Goal: Information Seeking & Learning: Learn about a topic

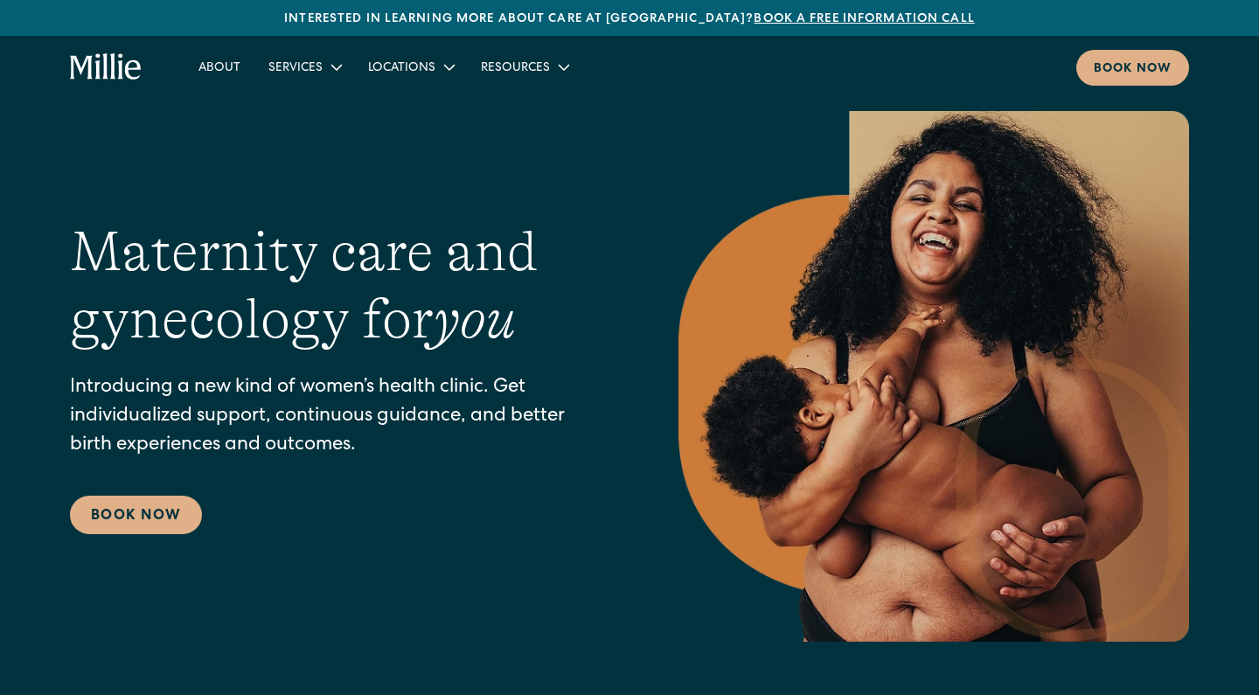
scroll to position [8, 0]
click at [1104, 65] on div "Book now" at bounding box center [1132, 69] width 78 height 18
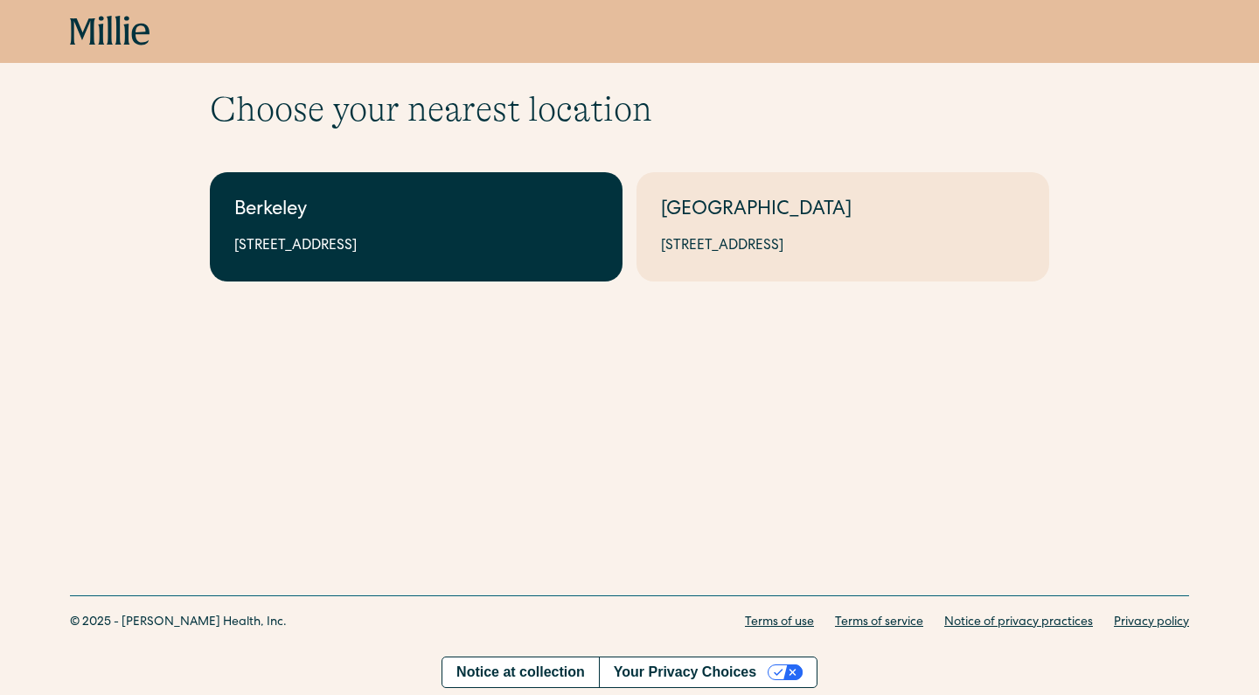
scroll to position [52, 0]
click at [526, 229] on link "Berkeley 2999 Regent St, Suite 524, Berkeley, CA 94705" at bounding box center [416, 226] width 413 height 109
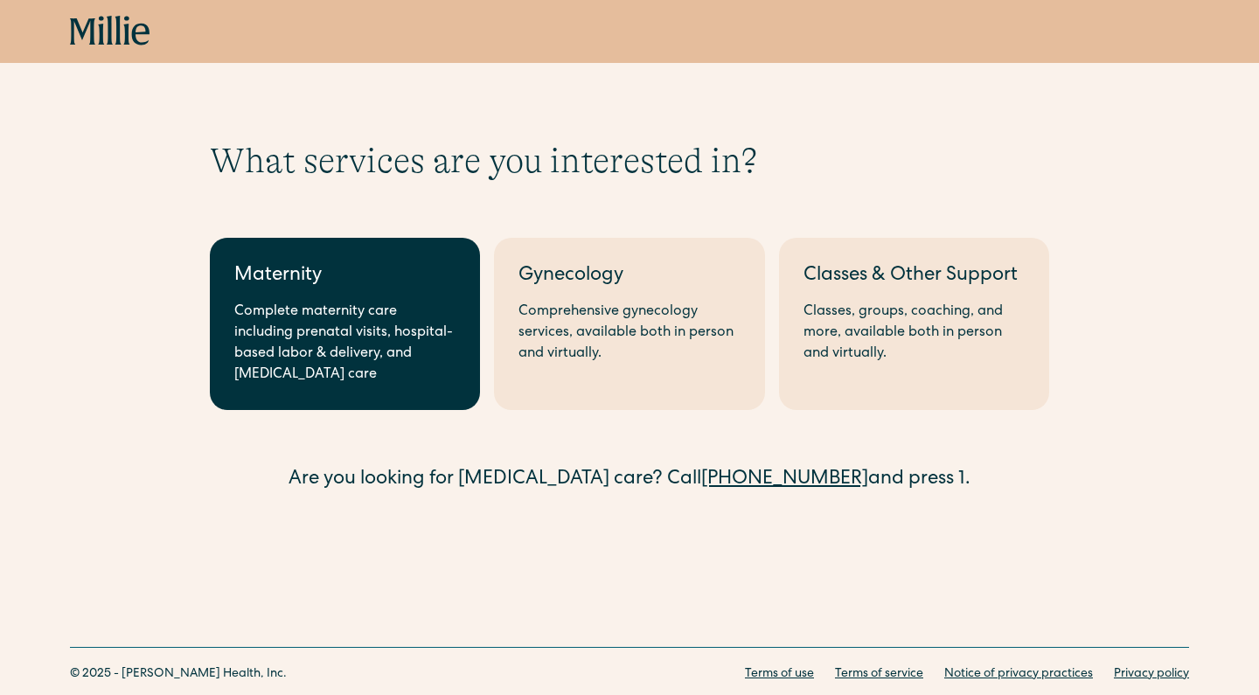
click at [387, 285] on div "Maternity" at bounding box center [344, 276] width 221 height 29
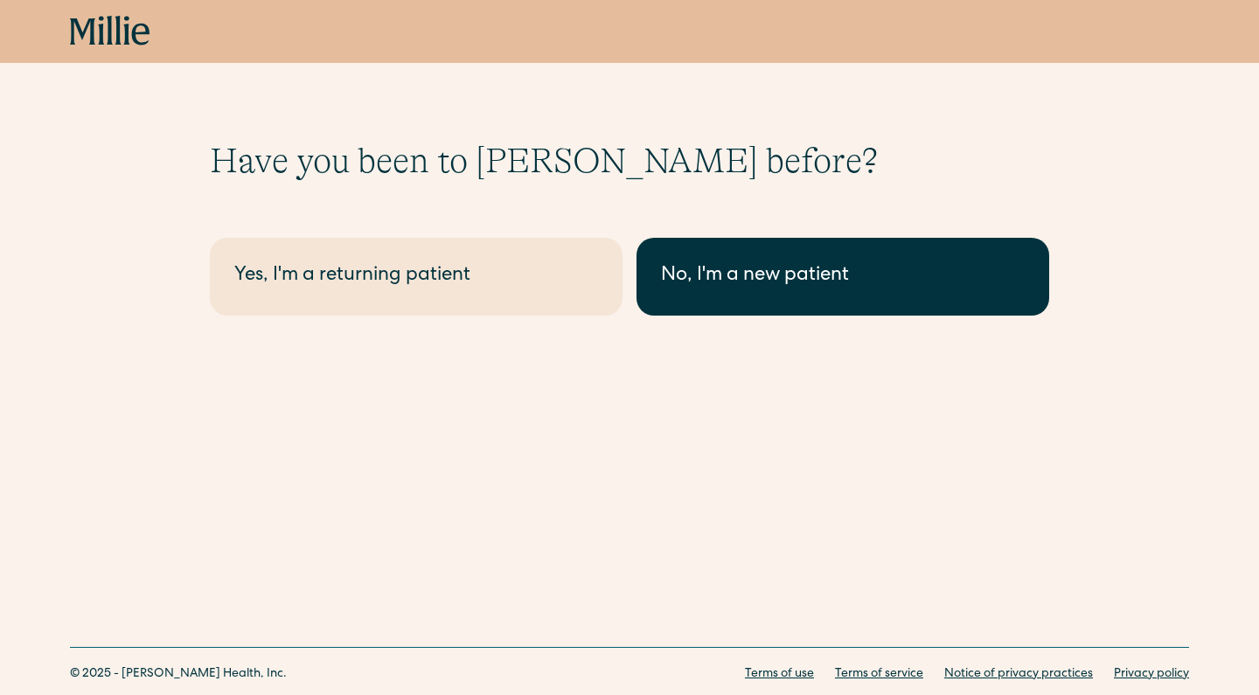
click at [750, 267] on div "No, I'm a new patient" at bounding box center [843, 276] width 364 height 29
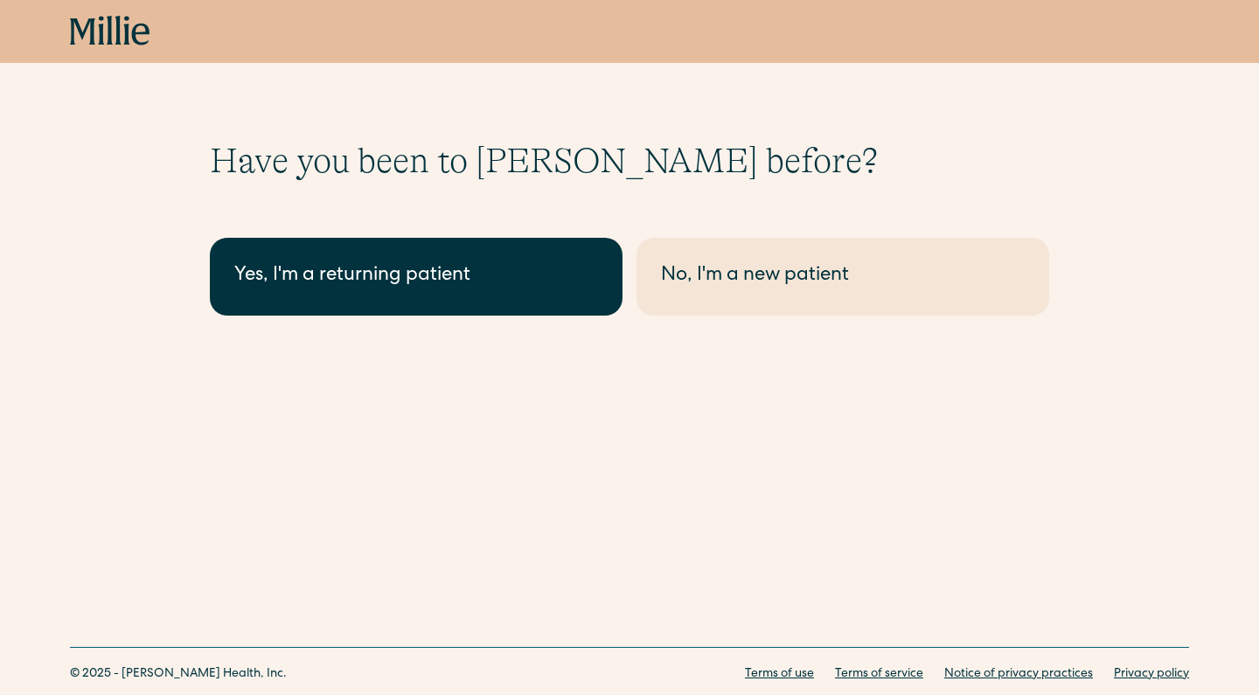
click at [363, 253] on link "Yes, I'm a returning patient" at bounding box center [416, 277] width 413 height 78
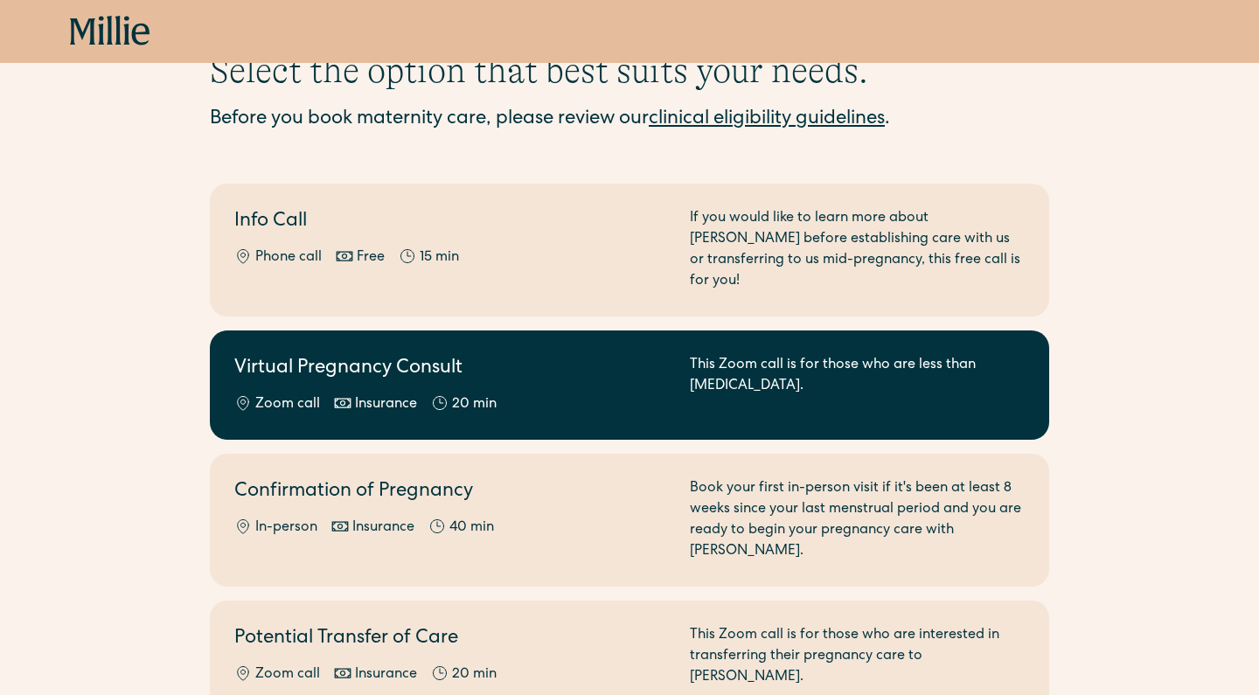
scroll to position [177, 0]
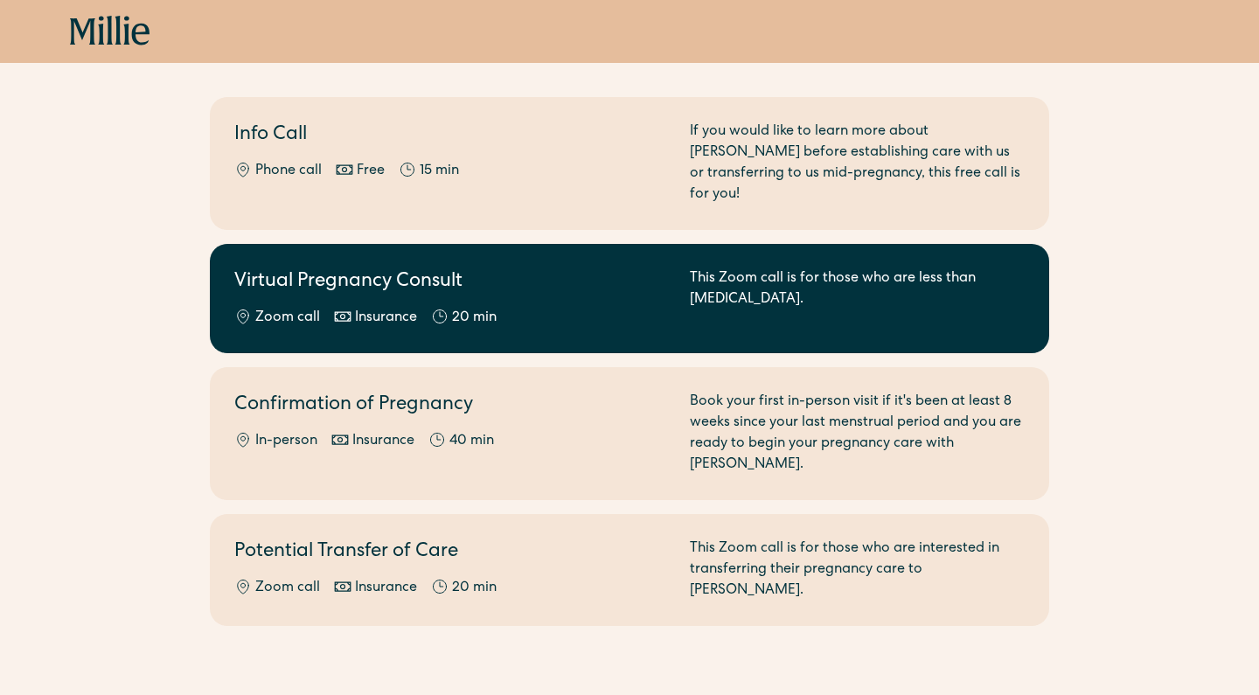
click at [921, 273] on div "This Zoom call is for those who are less than 8 weeks pregnant." at bounding box center [857, 298] width 335 height 60
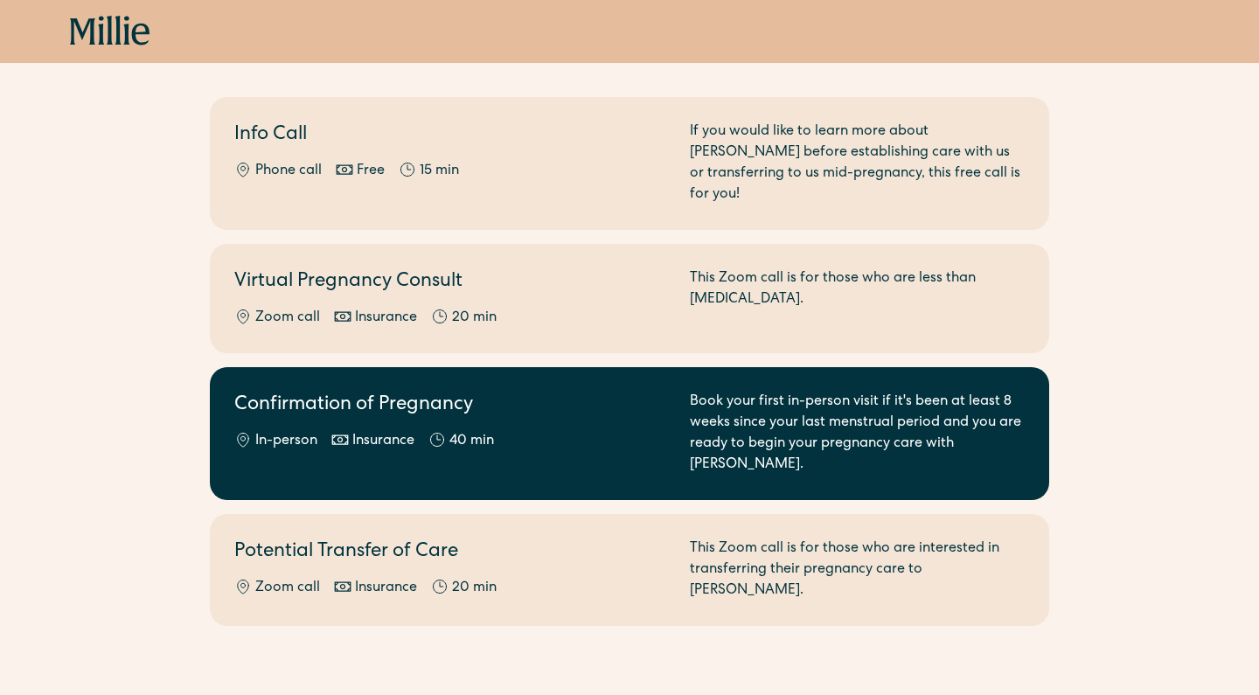
click at [527, 408] on div "Confirmation of Pregnancy In-person Insurance 40 min" at bounding box center [451, 434] width 434 height 84
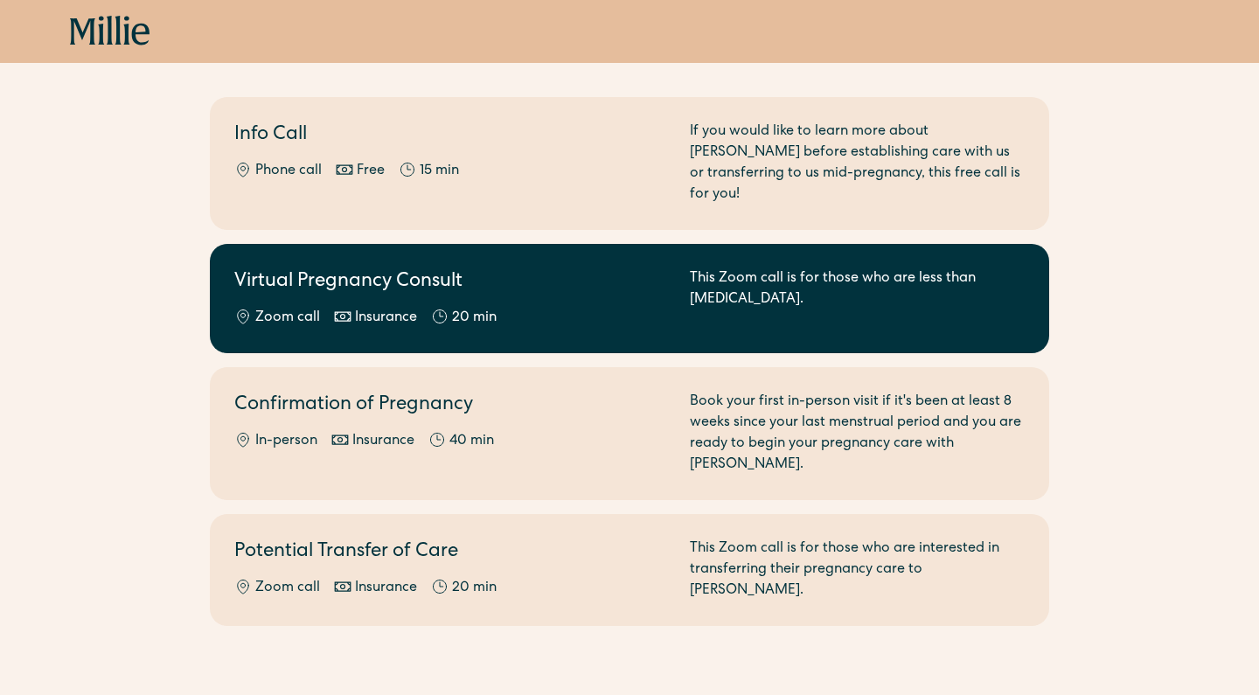
click at [633, 274] on h2 "Virtual Pregnancy Consult" at bounding box center [451, 282] width 434 height 29
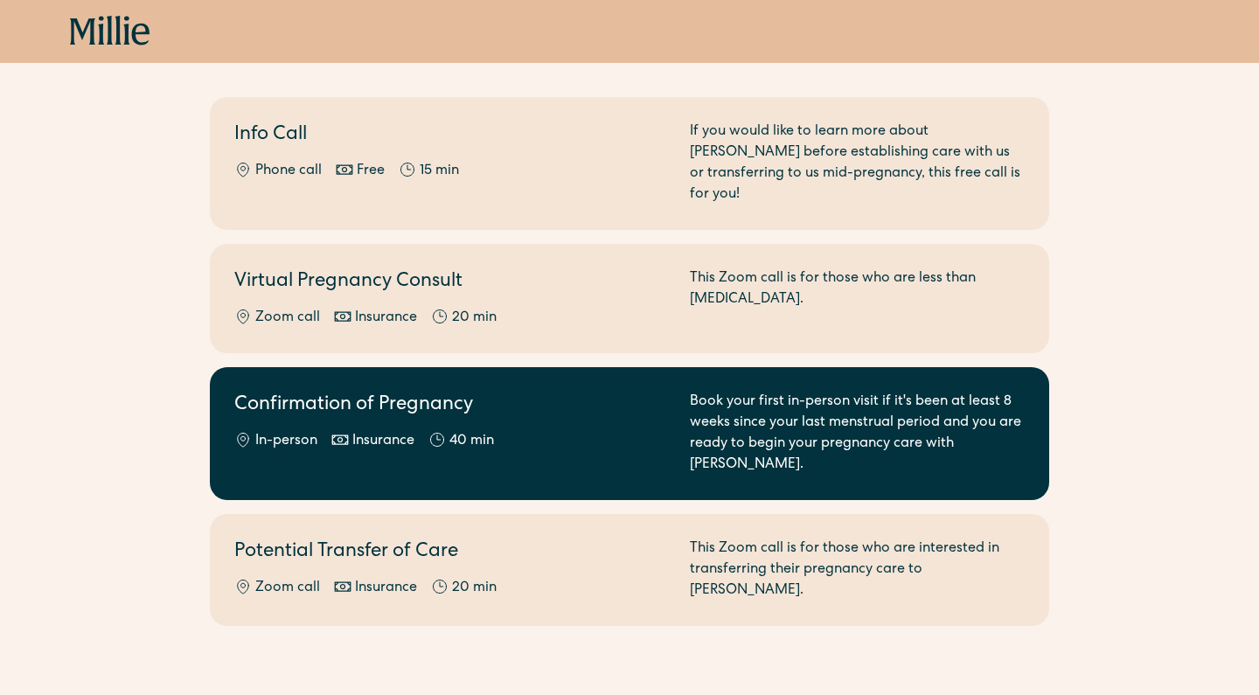
click at [579, 407] on div "Confirmation of Pregnancy In-person Insurance 40 min" at bounding box center [451, 434] width 434 height 84
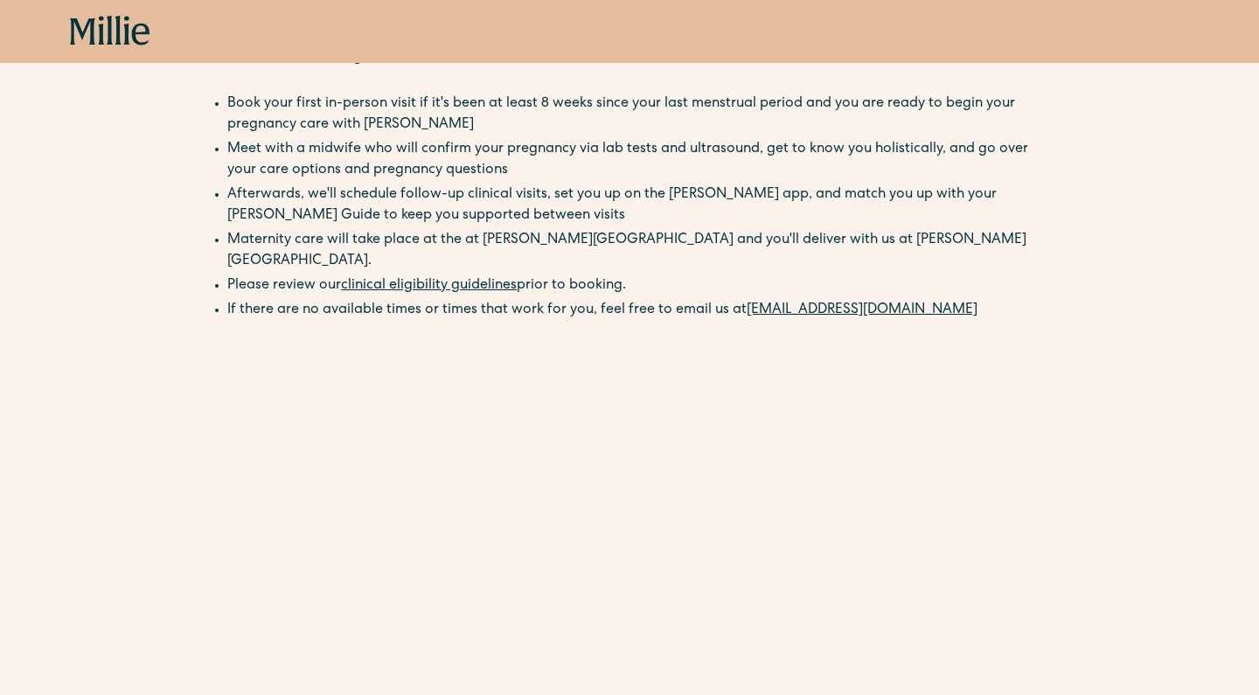
scroll to position [117, 0]
click at [480, 278] on link "clinical eligibility guidelines" at bounding box center [429, 285] width 176 height 14
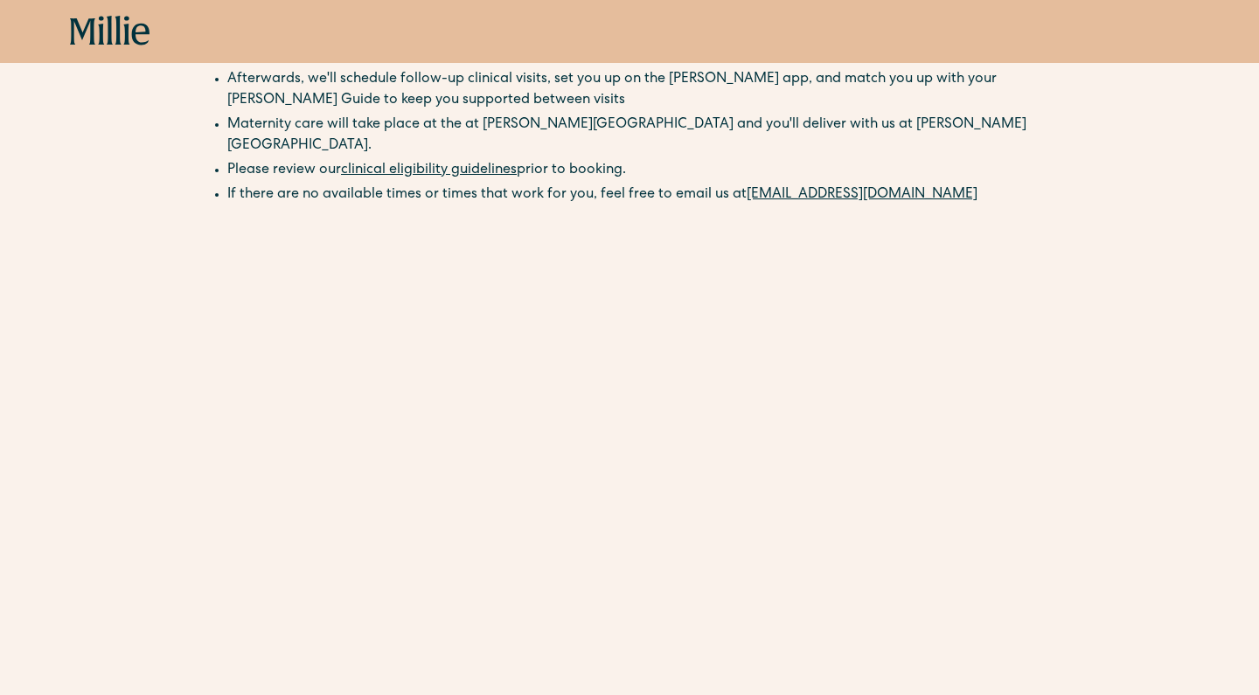
scroll to position [299, 0]
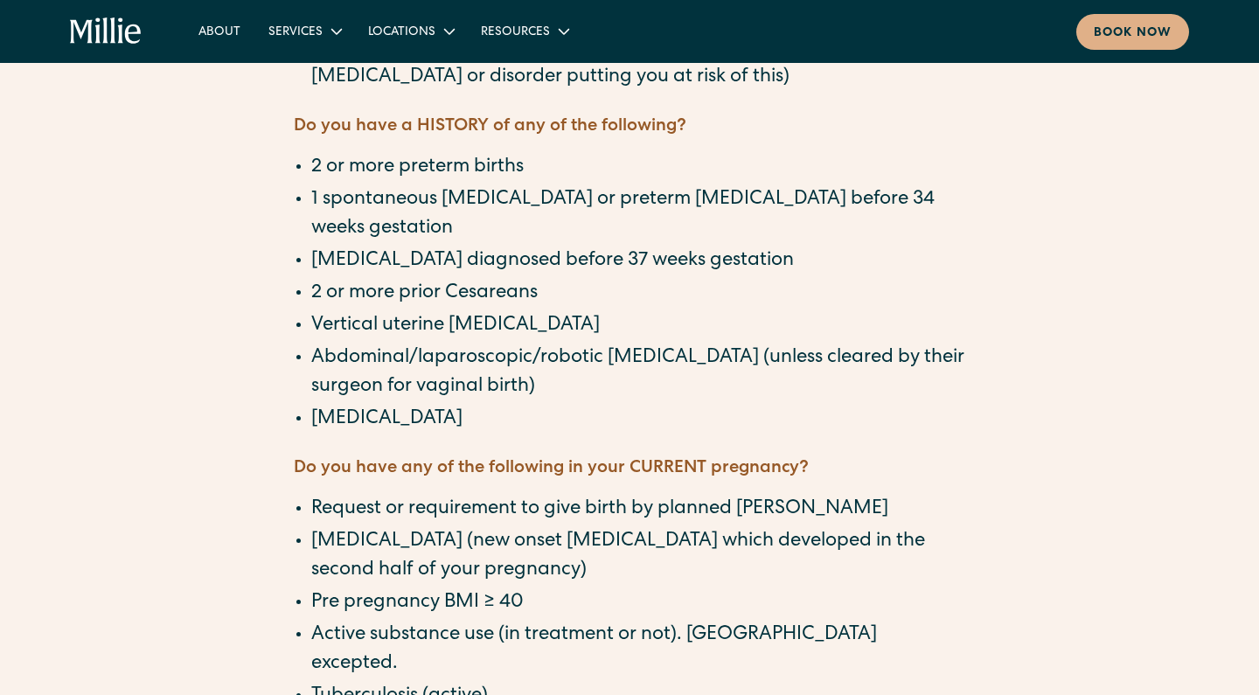
scroll to position [1498, 0]
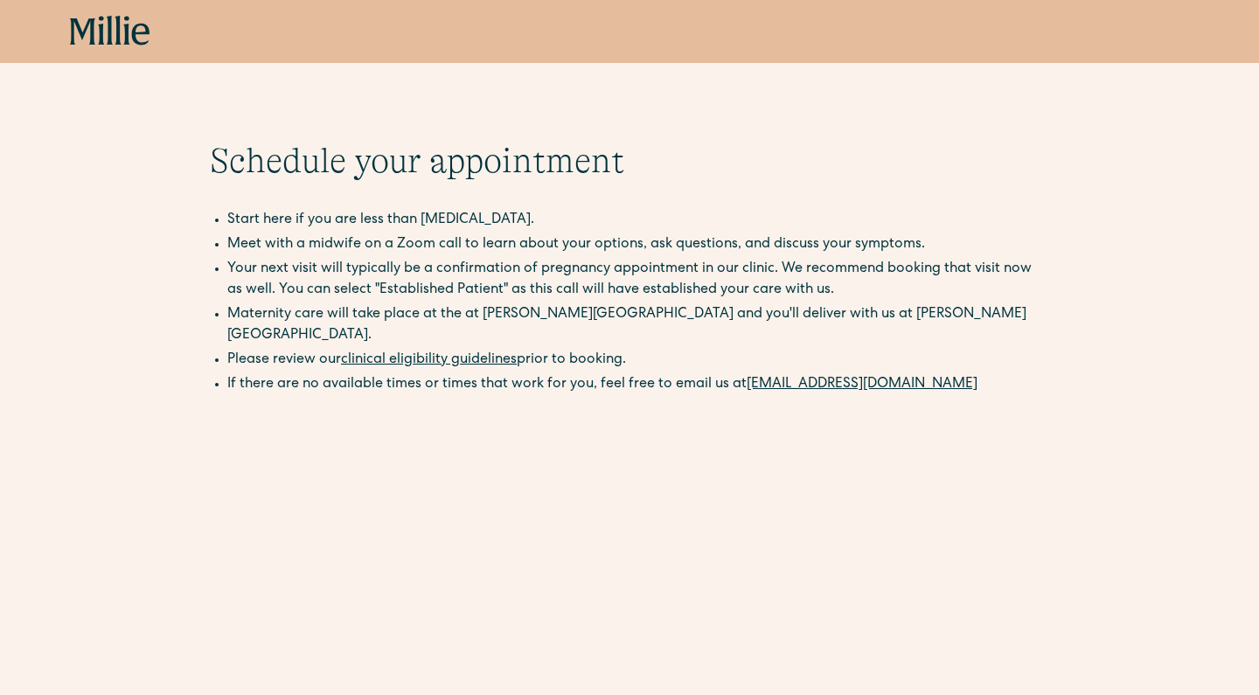
scroll to position [5, 0]
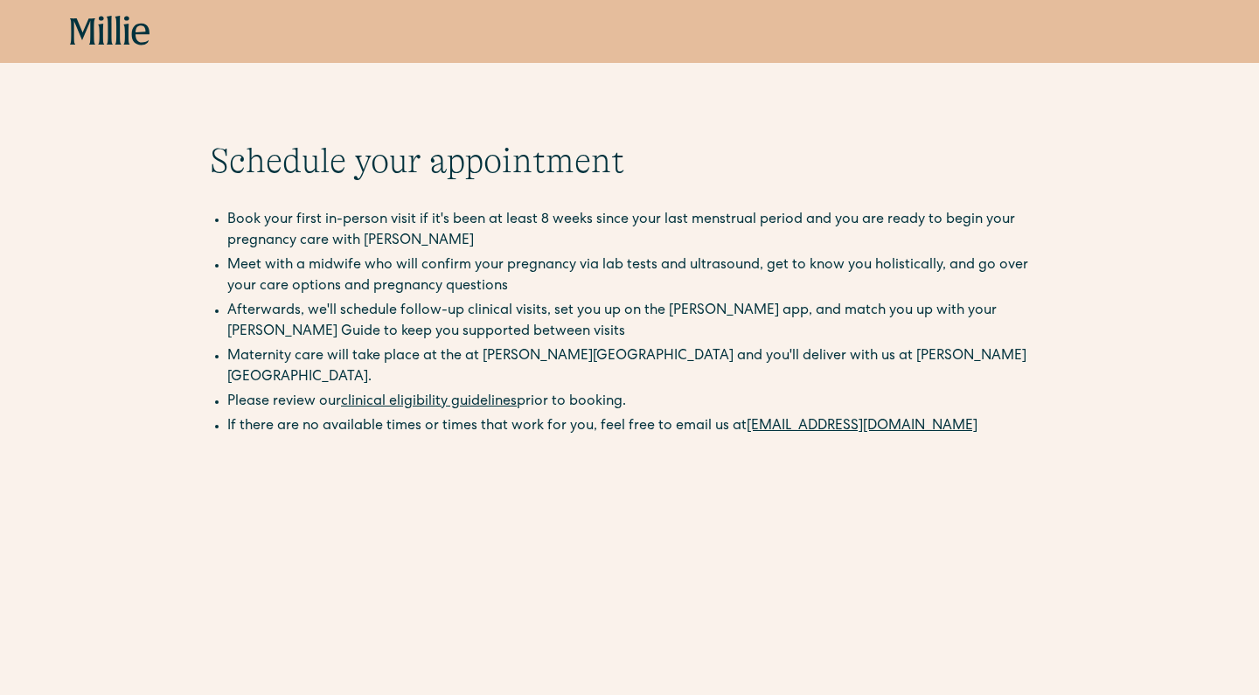
click at [136, 38] on icon at bounding box center [110, 31] width 80 height 31
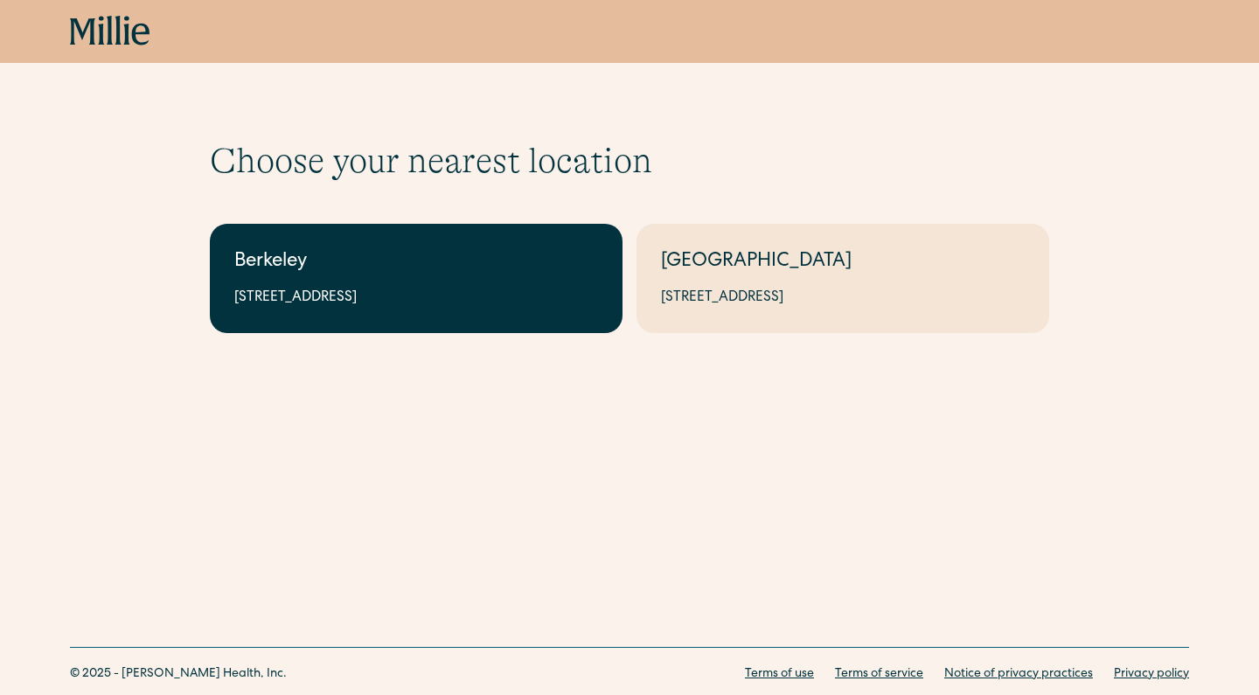
click at [477, 295] on div "2999 Regent St, Suite 524, Berkeley, CA 94705" at bounding box center [416, 298] width 364 height 21
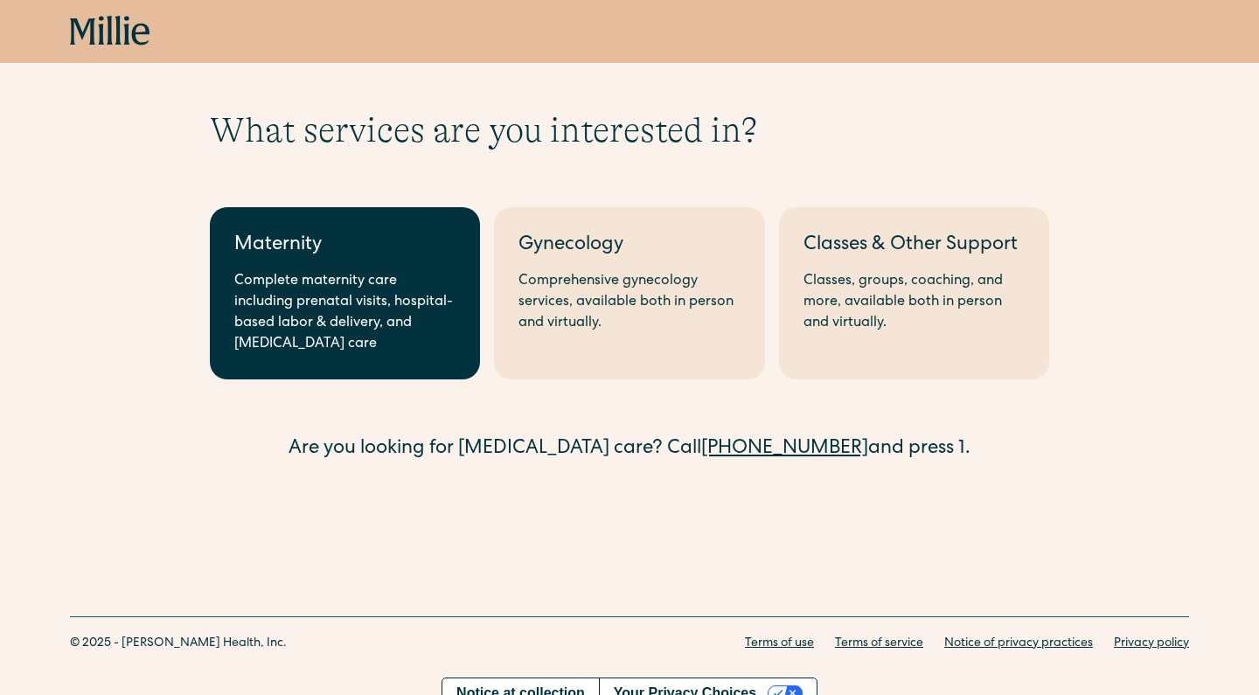
click at [376, 303] on div "Complete maternity care including prenatal visits, hospital-based labor & deliv…" at bounding box center [344, 313] width 221 height 84
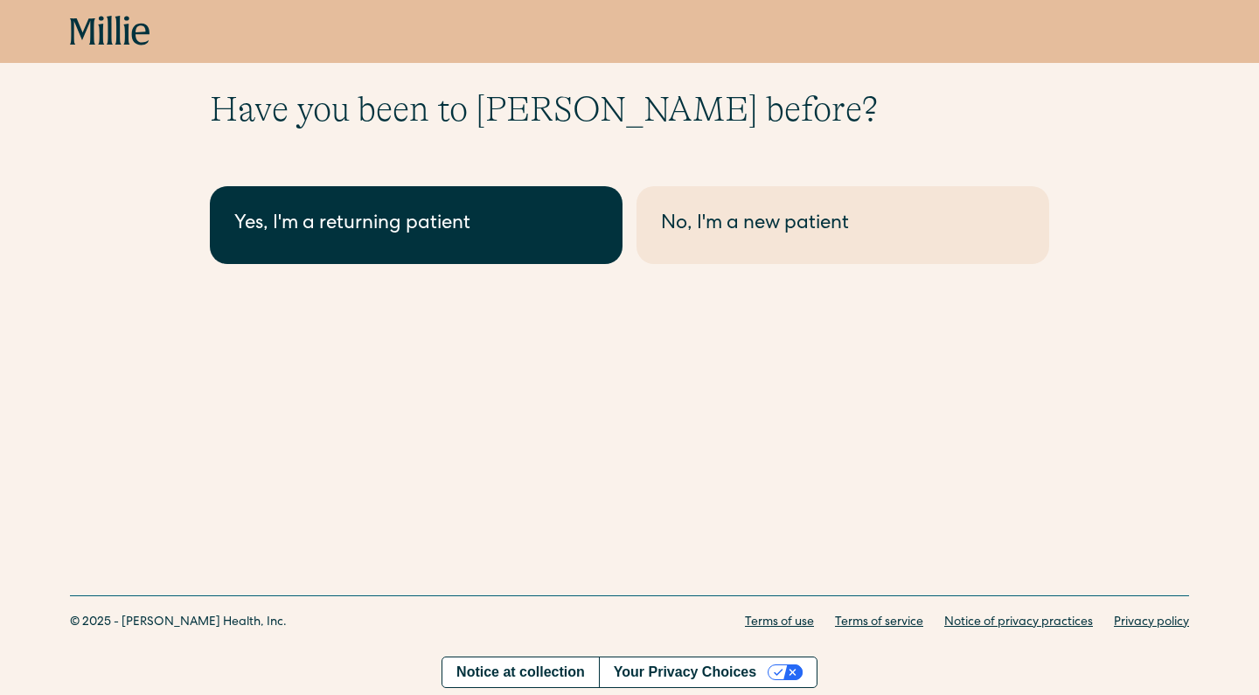
scroll to position [52, 0]
click at [498, 231] on div "Yes, I'm a returning patient" at bounding box center [416, 225] width 364 height 29
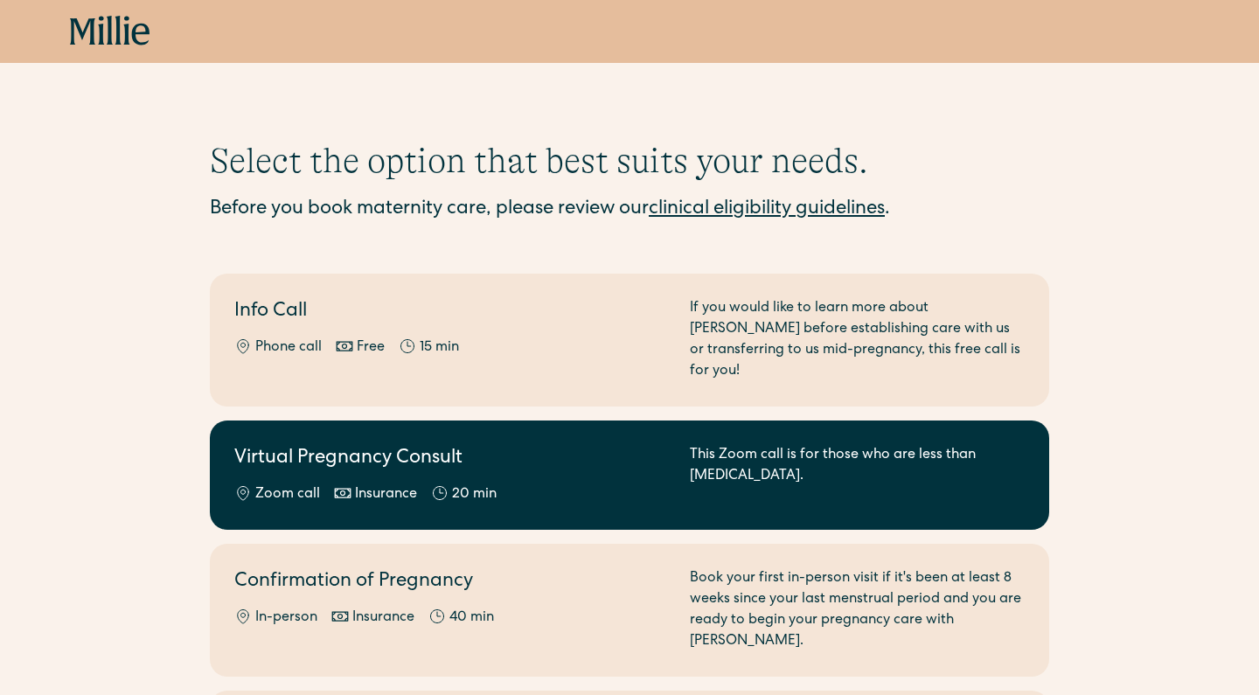
scroll to position [22, 0]
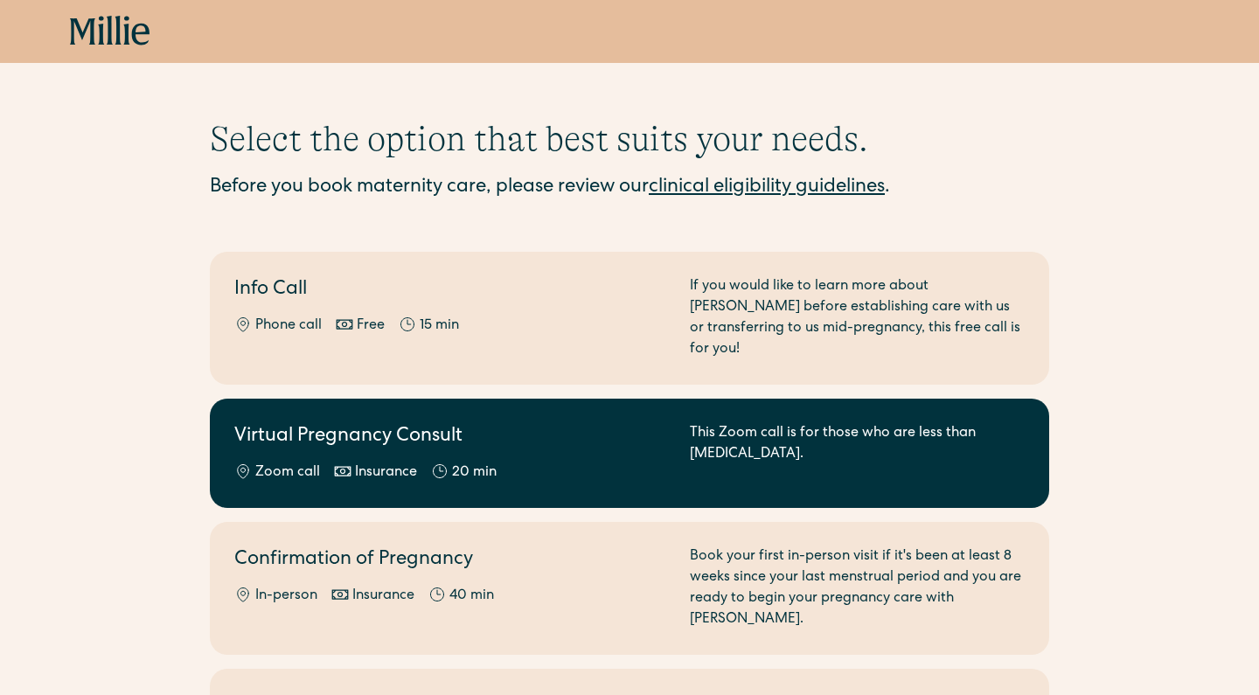
click at [566, 423] on h2 "Virtual Pregnancy Consult" at bounding box center [451, 437] width 434 height 29
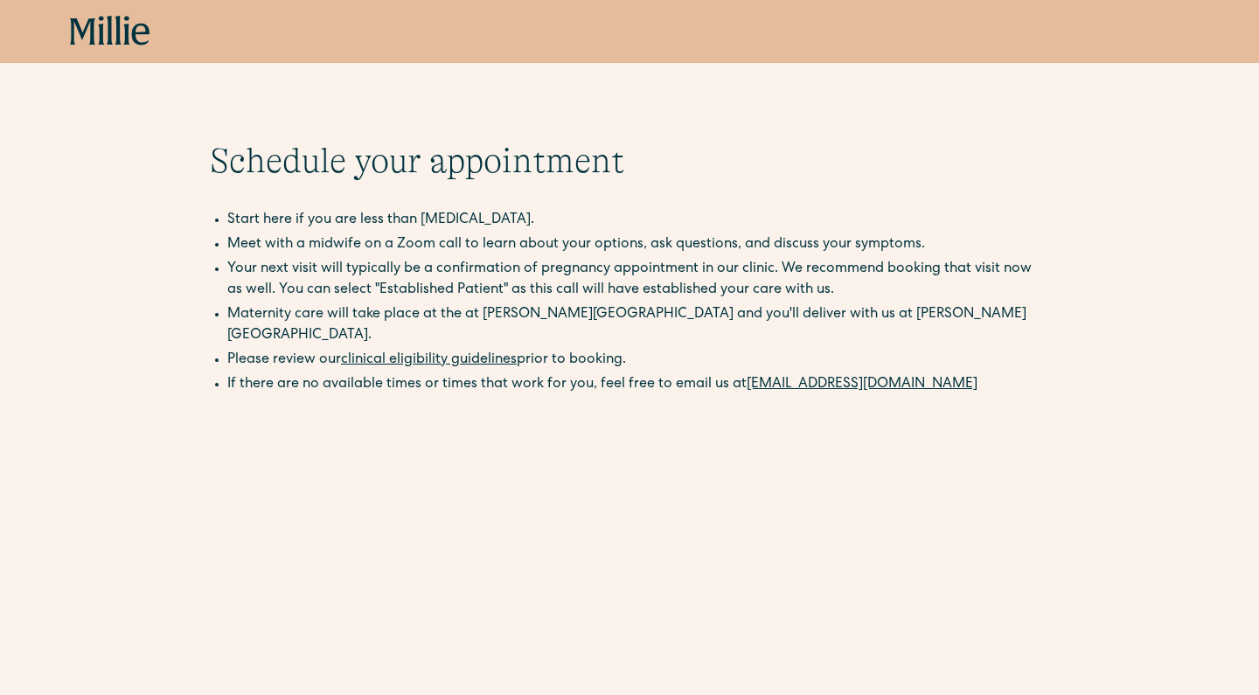
click at [125, 28] on icon at bounding box center [126, 30] width 6 height 29
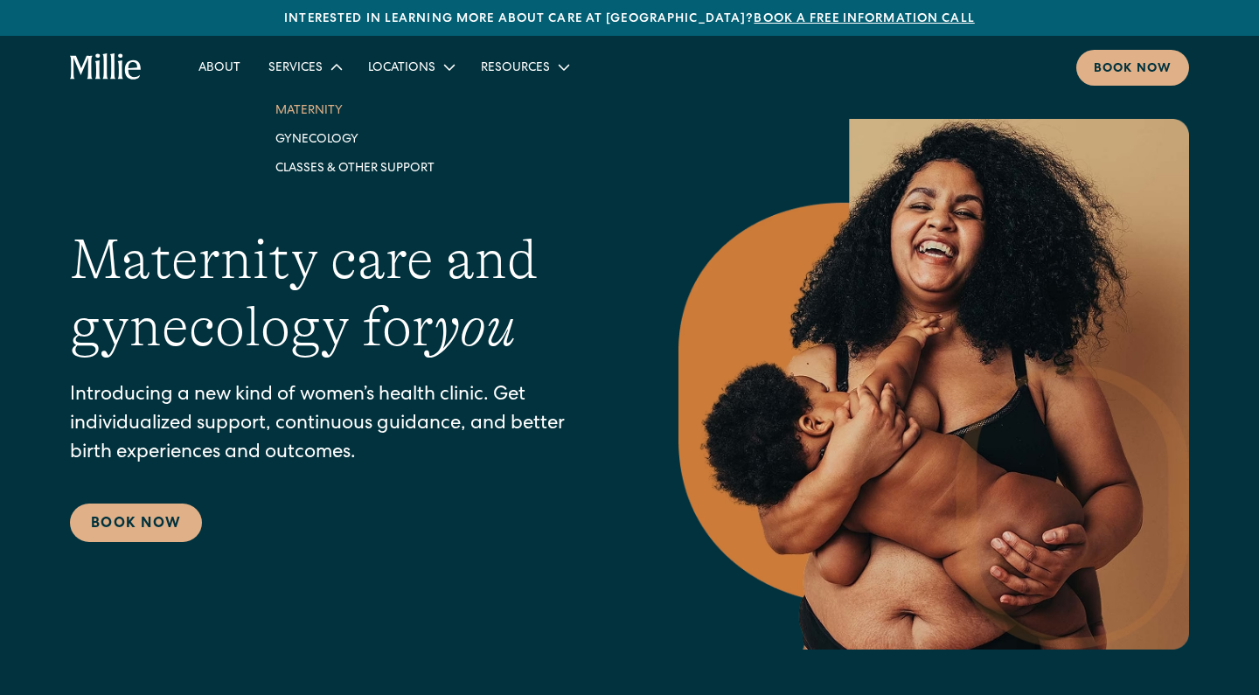
click at [317, 116] on link "Maternity" at bounding box center [354, 109] width 187 height 29
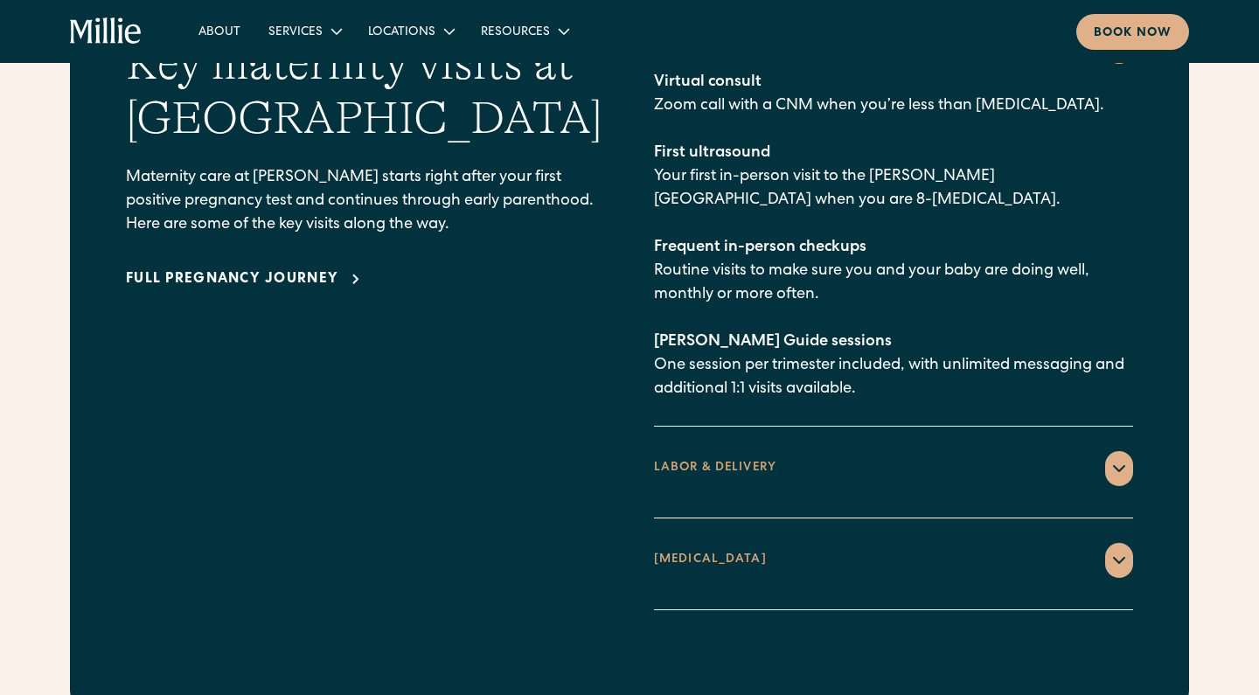
scroll to position [2614, 0]
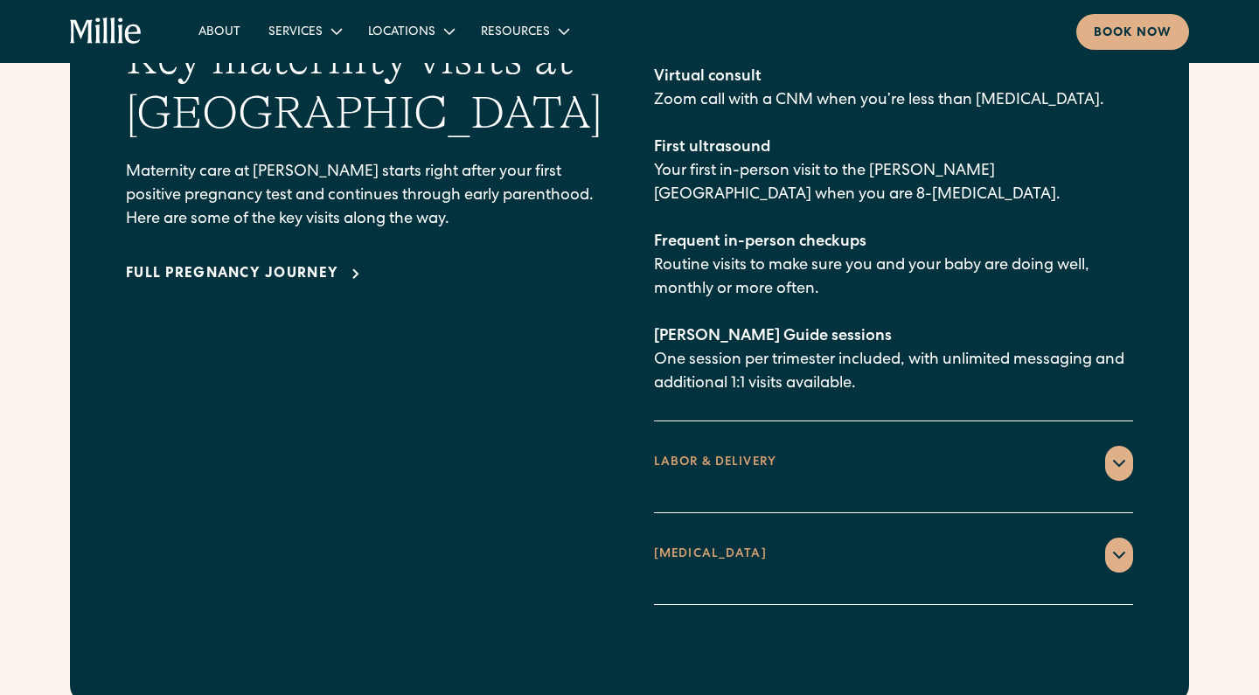
click at [718, 446] on div "LABOR & DELIVERY" at bounding box center [893, 463] width 479 height 35
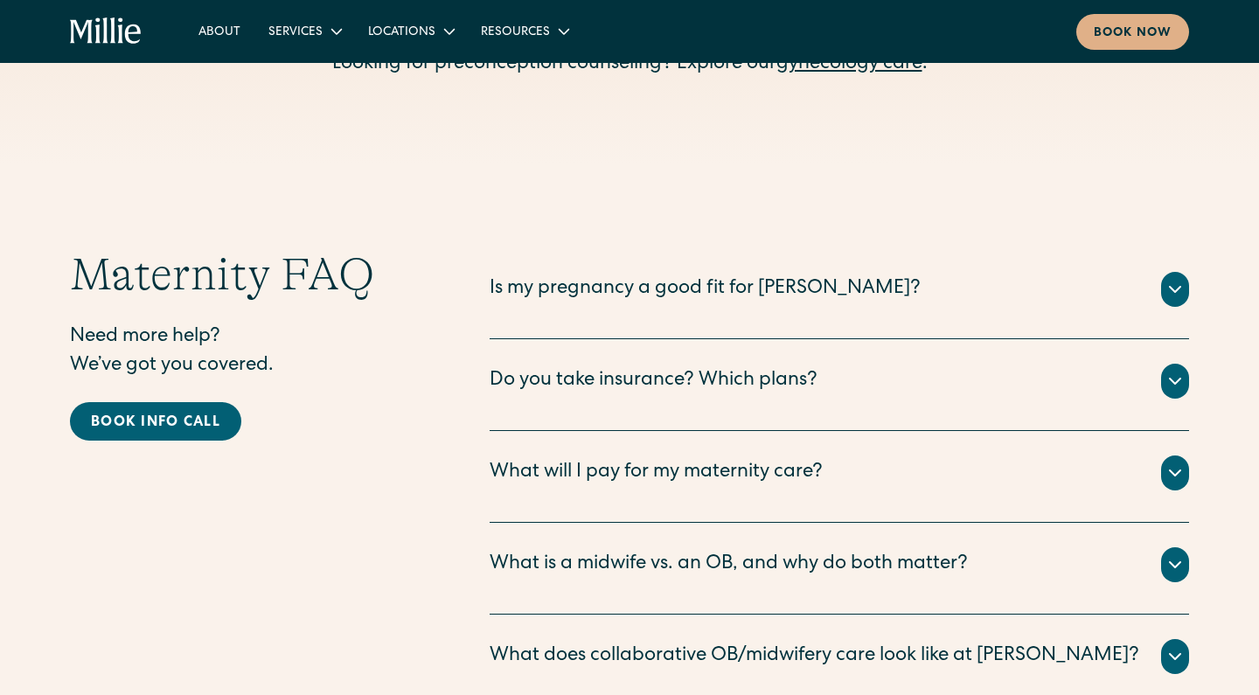
scroll to position [5394, 0]
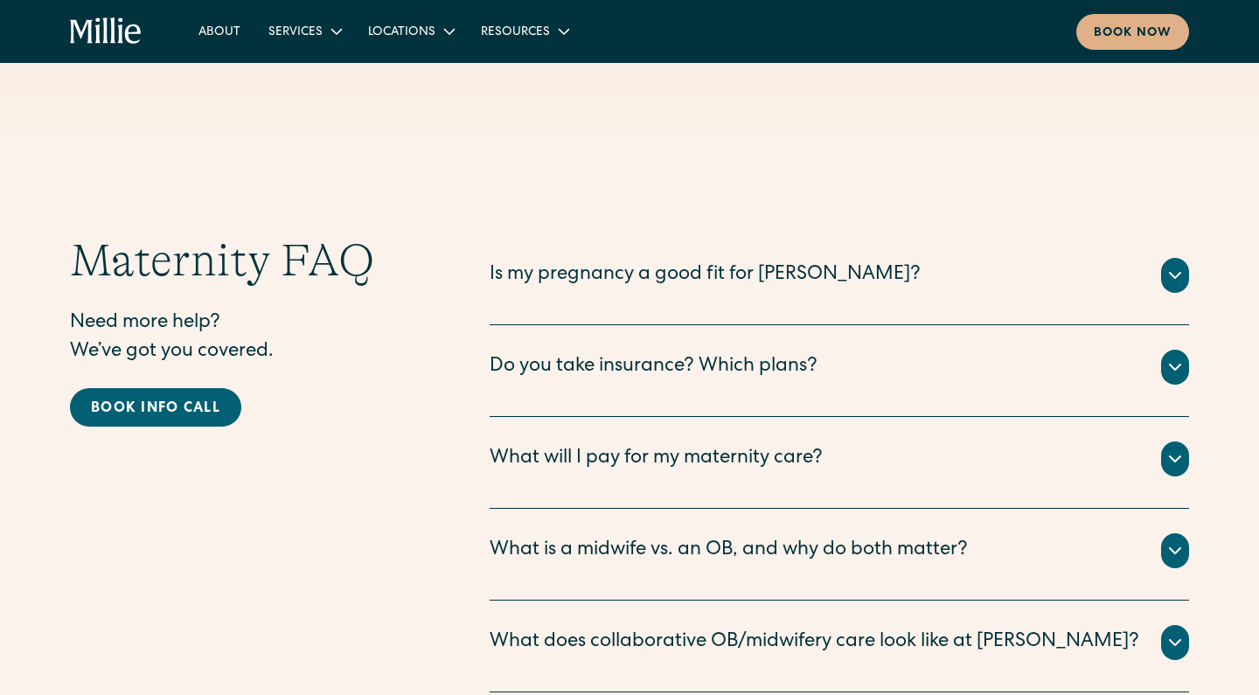
click at [750, 353] on div "Do you take insurance? Which plans?" at bounding box center [653, 367] width 328 height 29
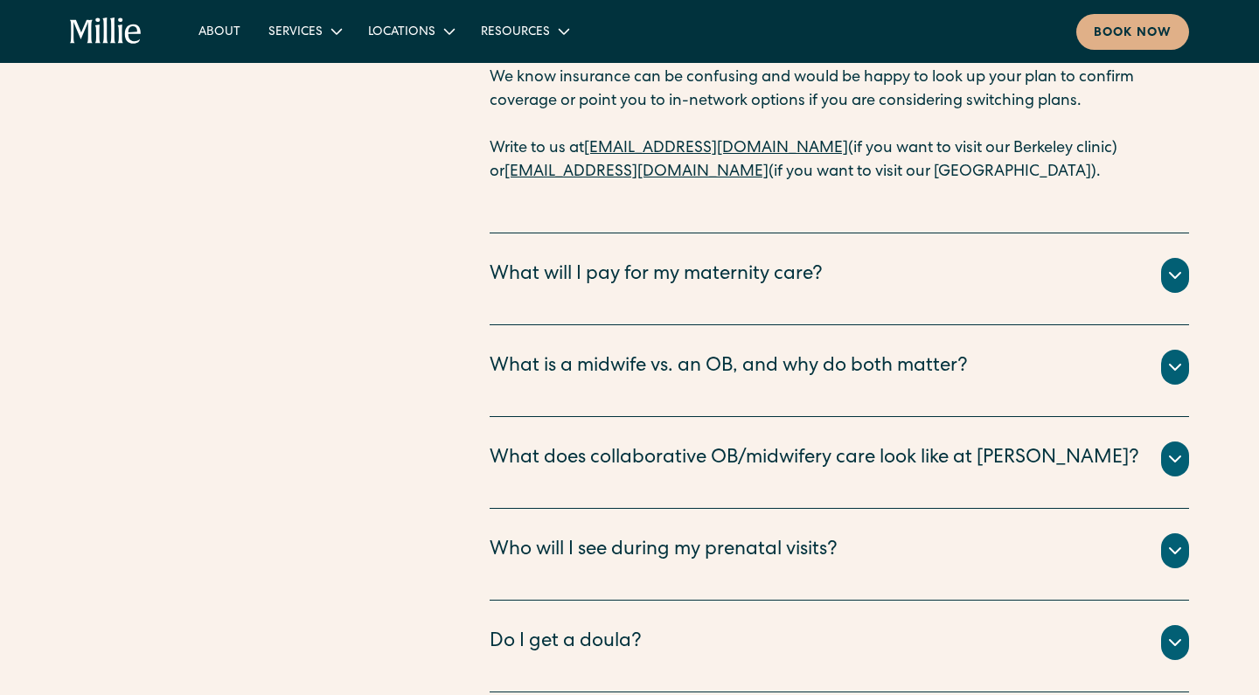
scroll to position [5864, 0]
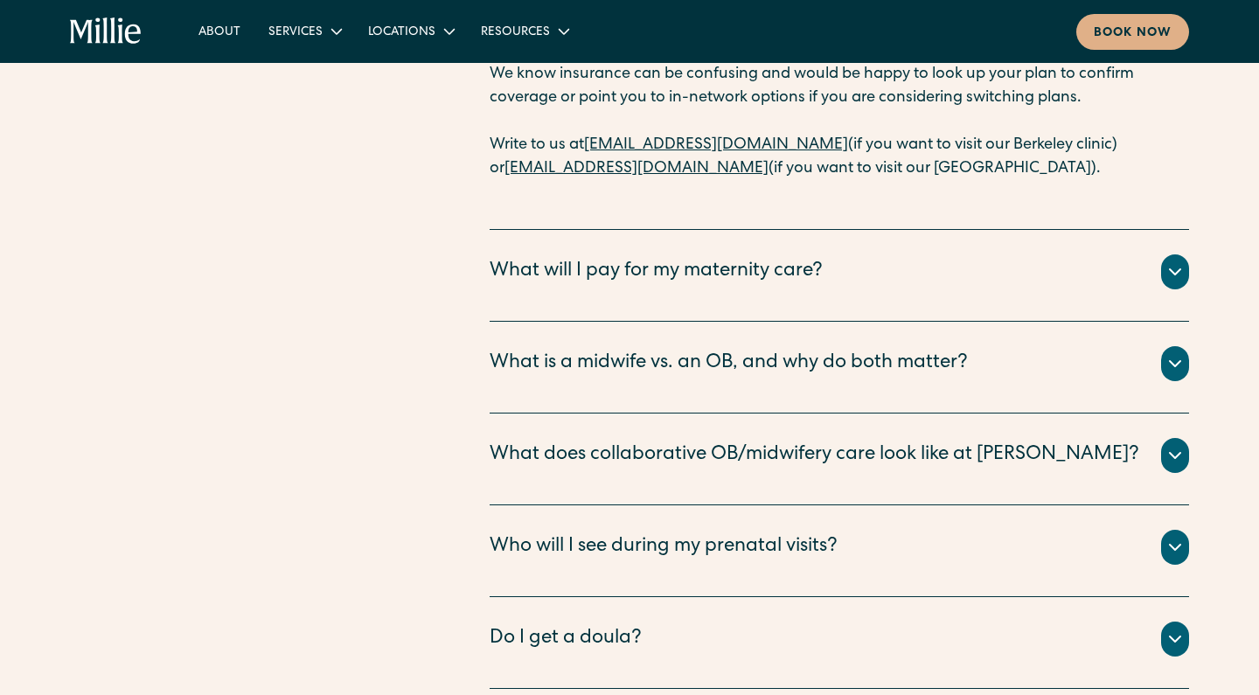
click at [760, 350] on div "What is a midwife vs. an OB, and why do both matter?" at bounding box center [728, 364] width 478 height 29
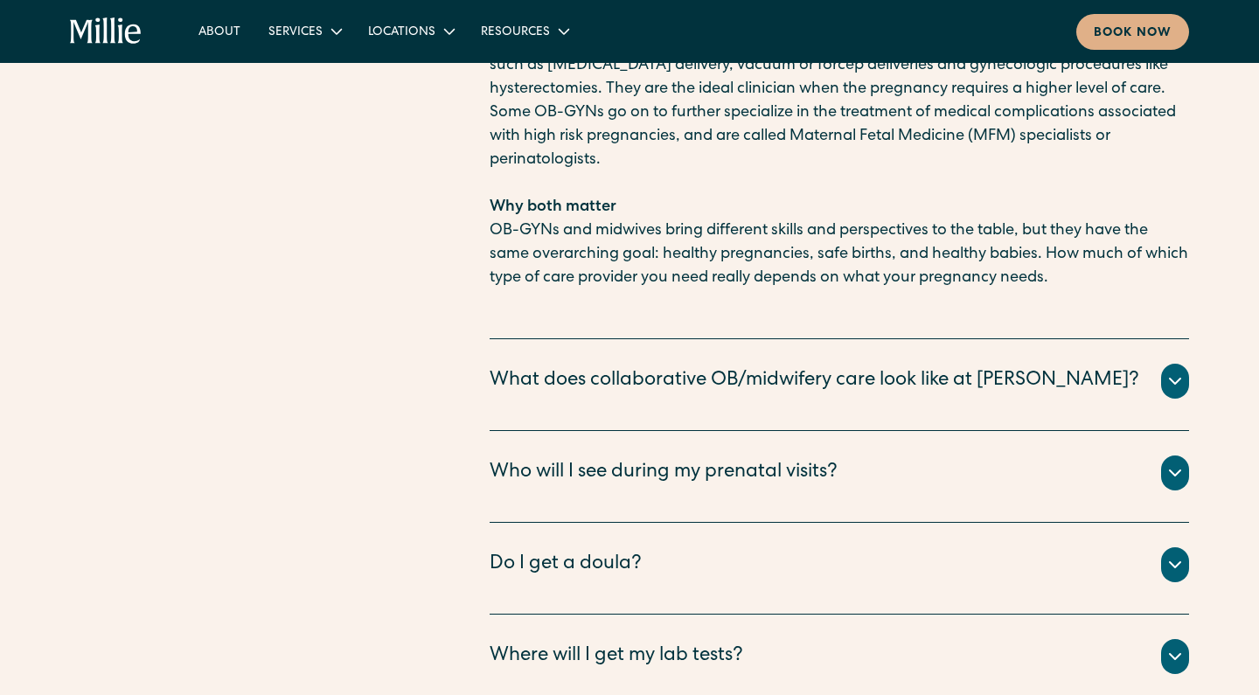
scroll to position [6574, 0]
click at [728, 461] on div "Who will I see during my prenatal visits?" at bounding box center [663, 475] width 348 height 29
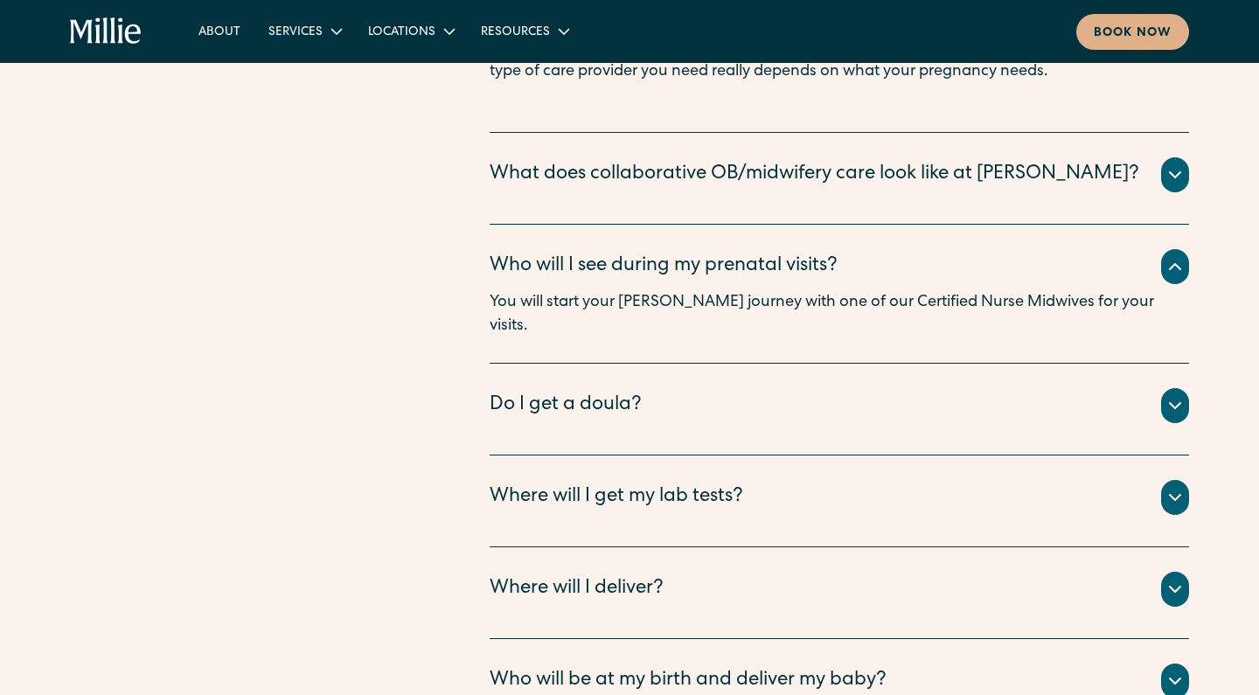
scroll to position [6824, 0]
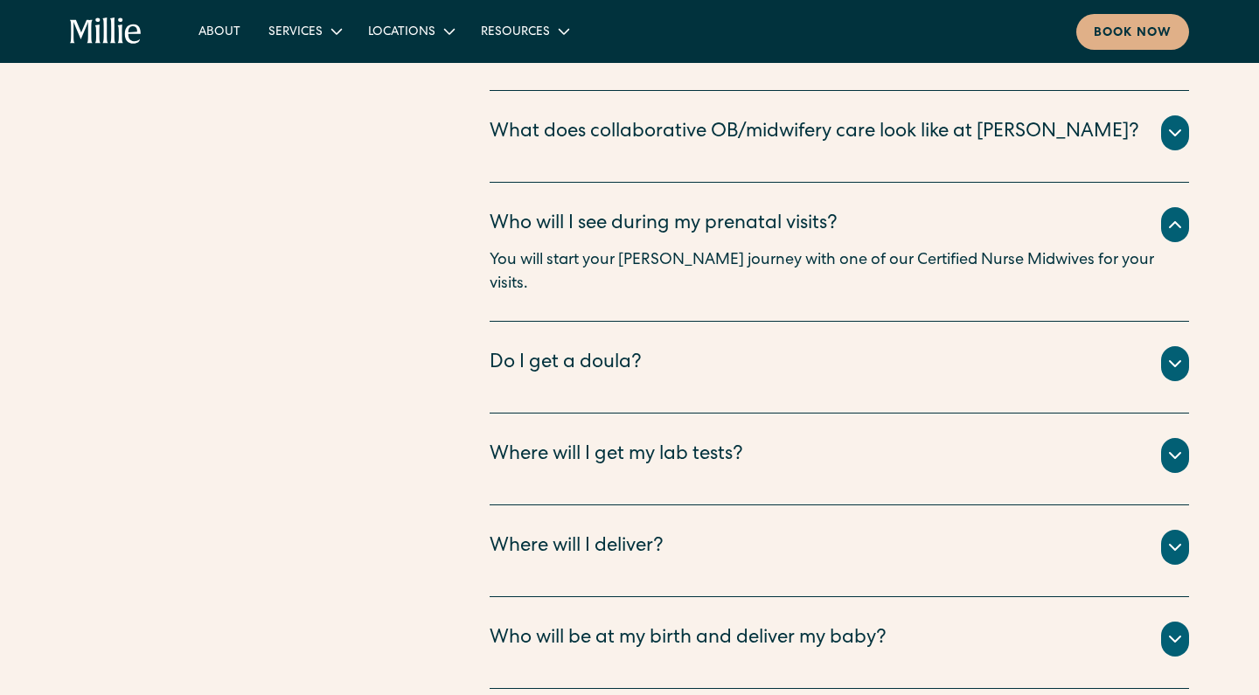
click at [744, 346] on div "Do I get a doula?" at bounding box center [838, 363] width 699 height 35
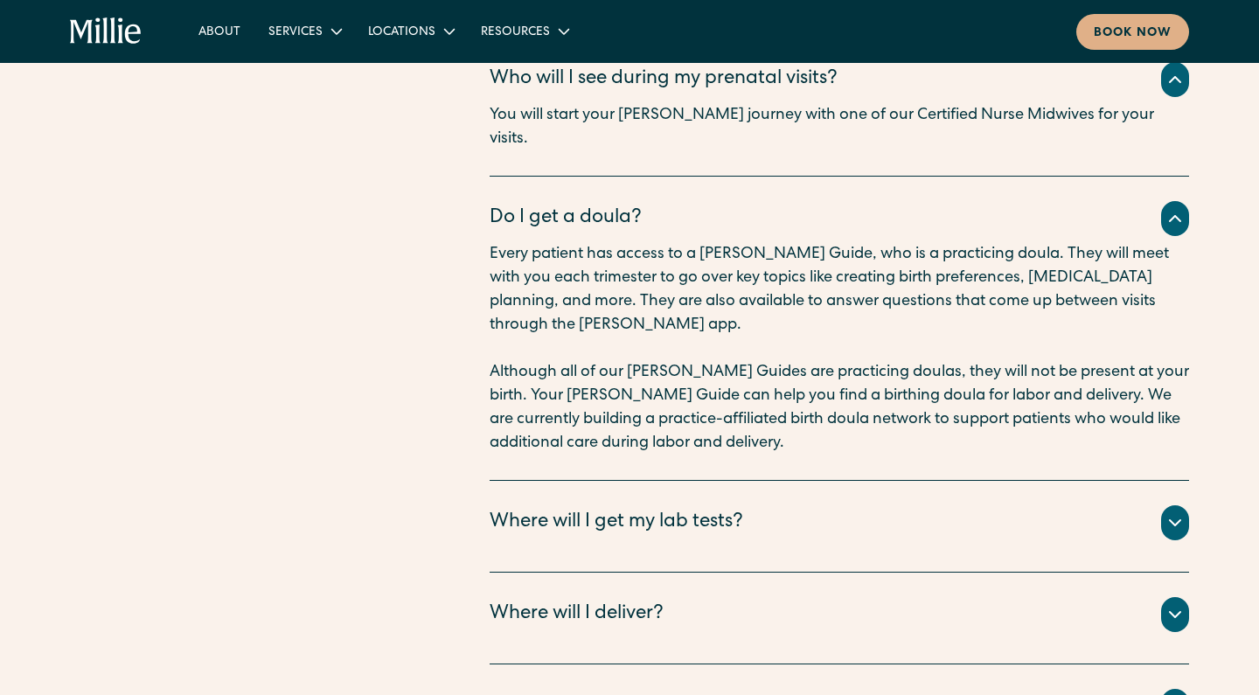
scroll to position [7121, 0]
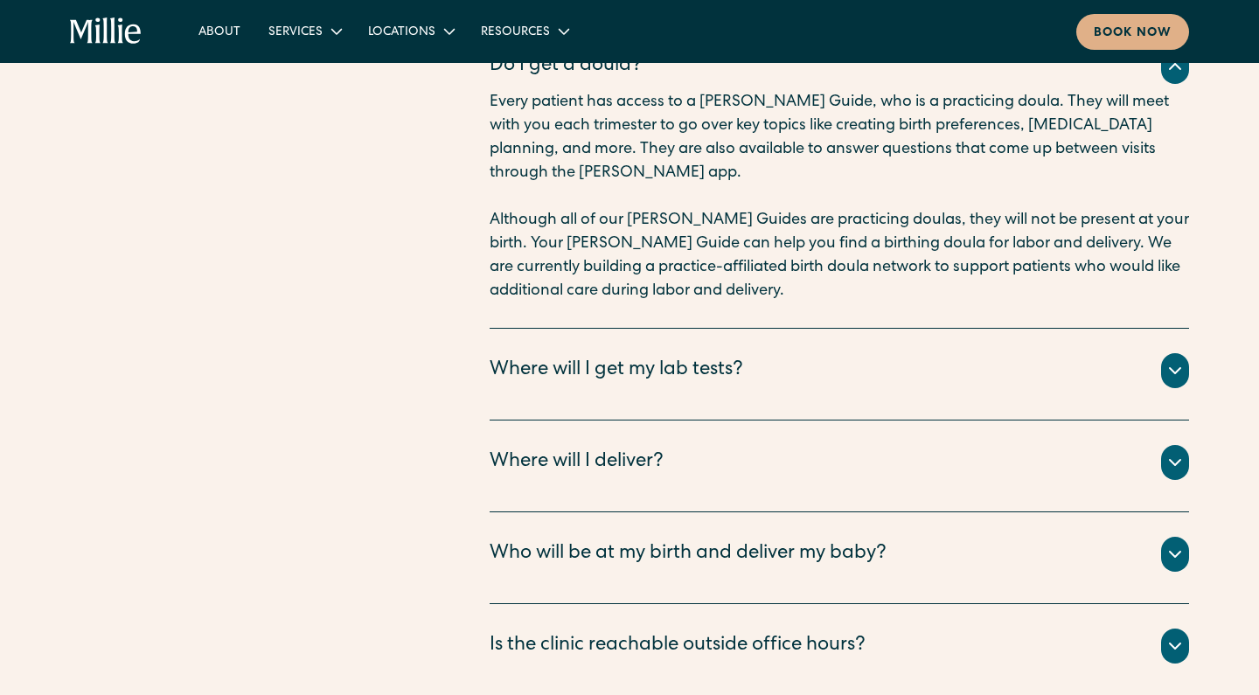
click at [743, 357] on div "Where will I get my lab tests?" at bounding box center [615, 371] width 253 height 29
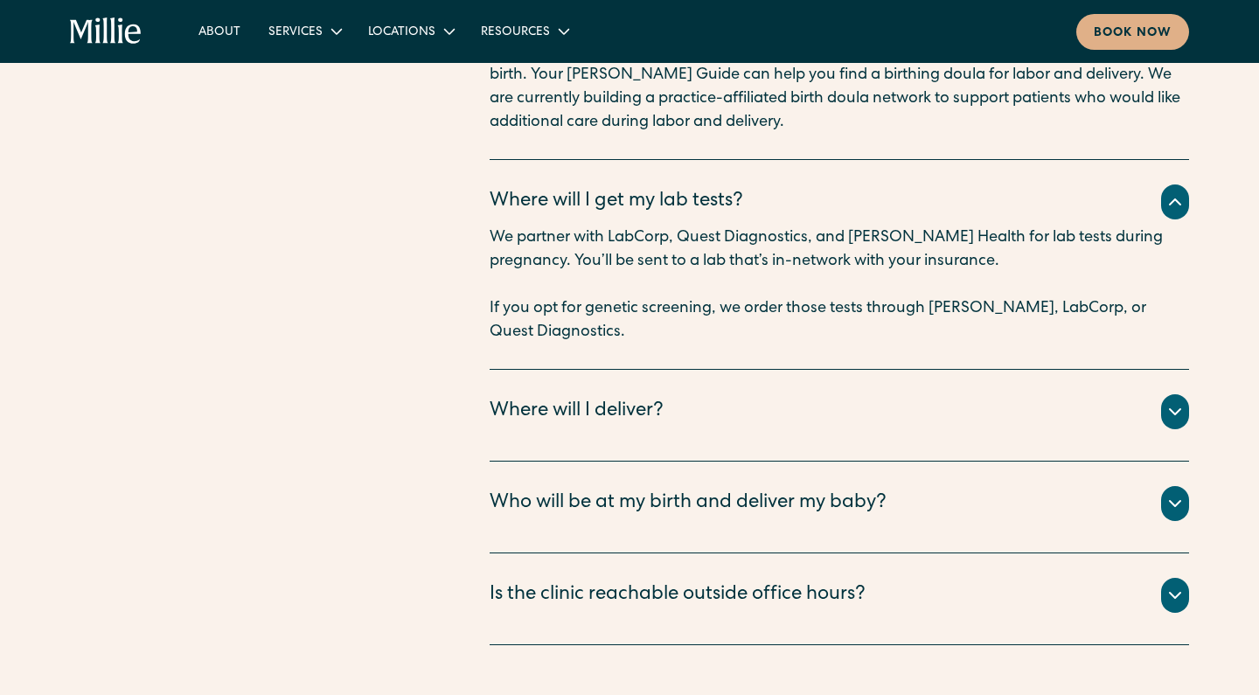
scroll to position [7301, 0]
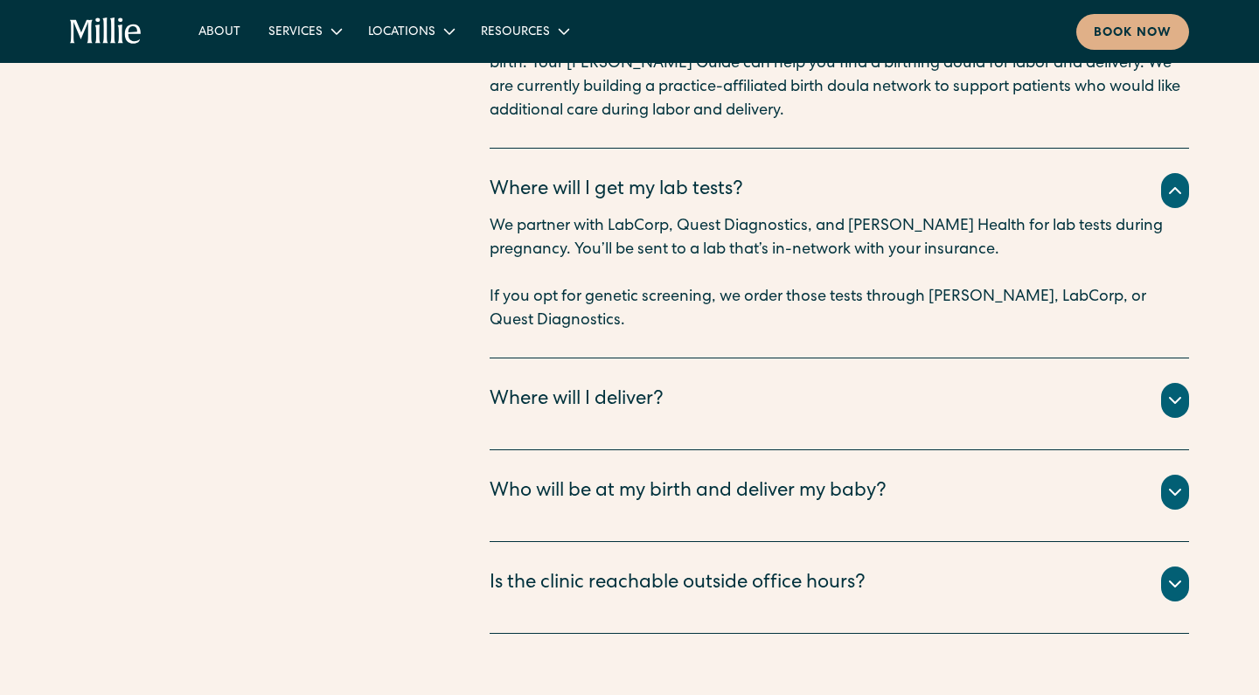
click at [713, 383] on div "Where will I deliver?" at bounding box center [838, 400] width 699 height 35
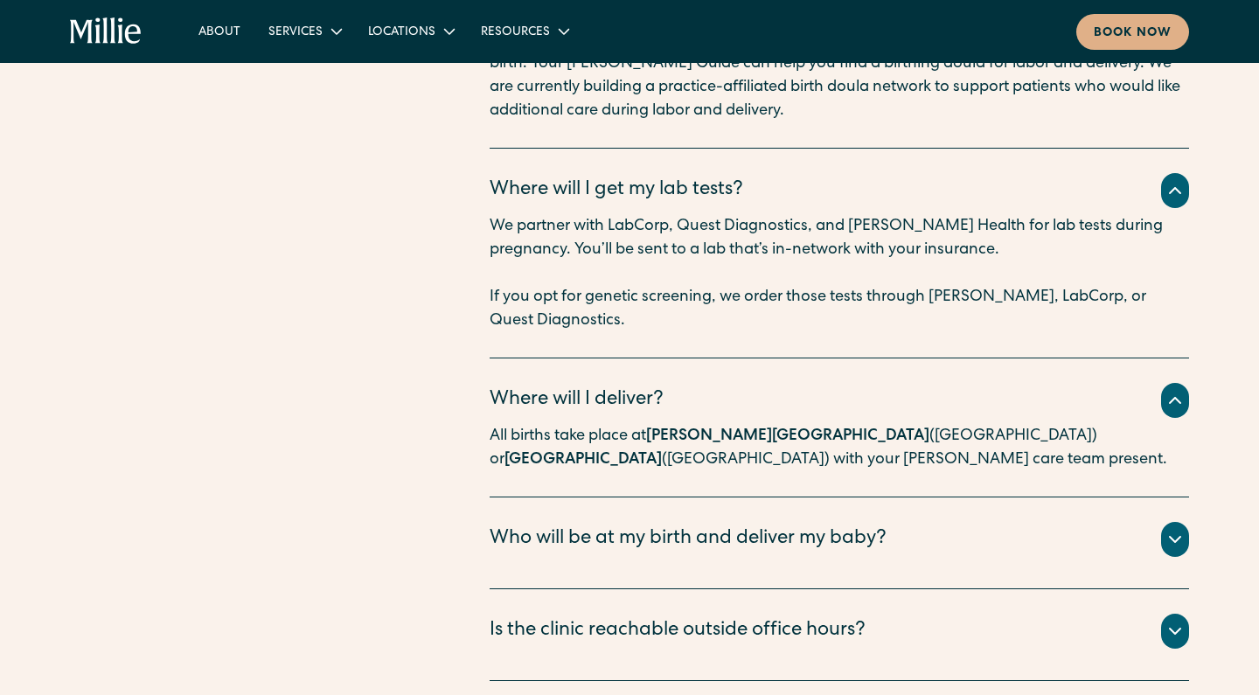
click at [710, 525] on div "Who will be at my birth and deliver my baby?" at bounding box center [687, 539] width 397 height 29
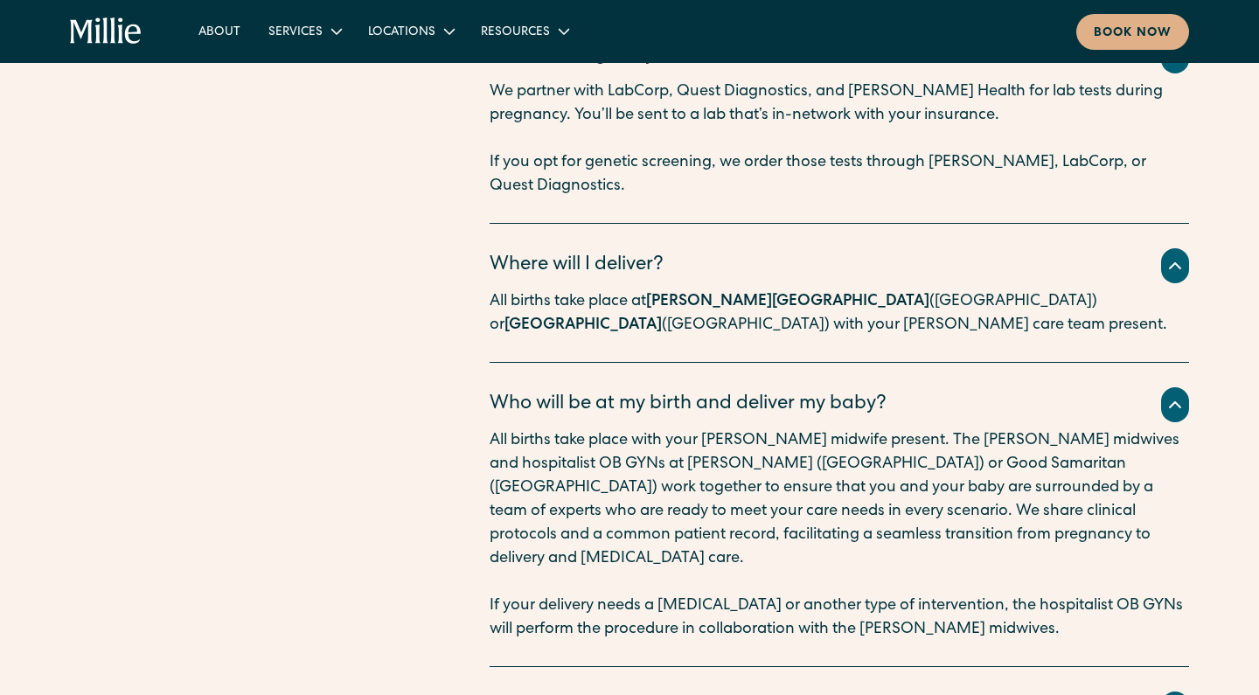
scroll to position [7613, 0]
